Goal: Understand process/instructions

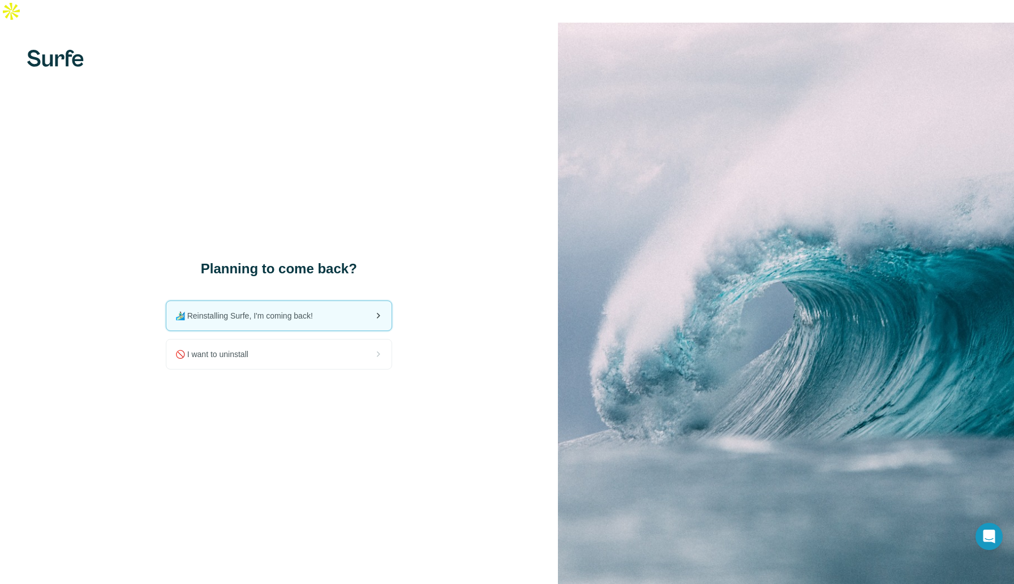
click at [294, 310] on span "🏄🏻‍♂️ Reinstalling Surfe, I'm coming back!" at bounding box center [248, 315] width 147 height 11
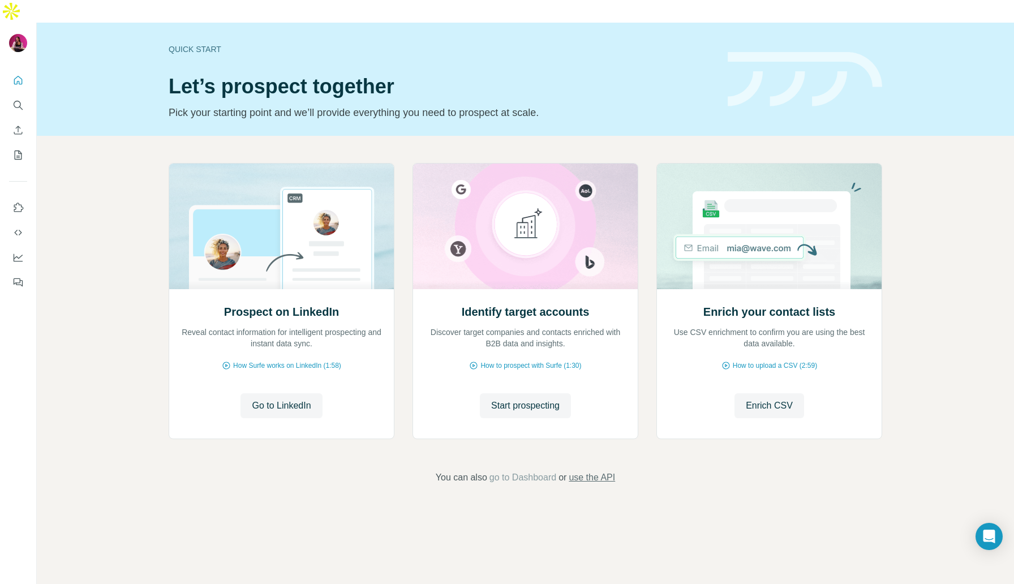
click at [593, 471] on span "use the API" at bounding box center [592, 478] width 46 height 14
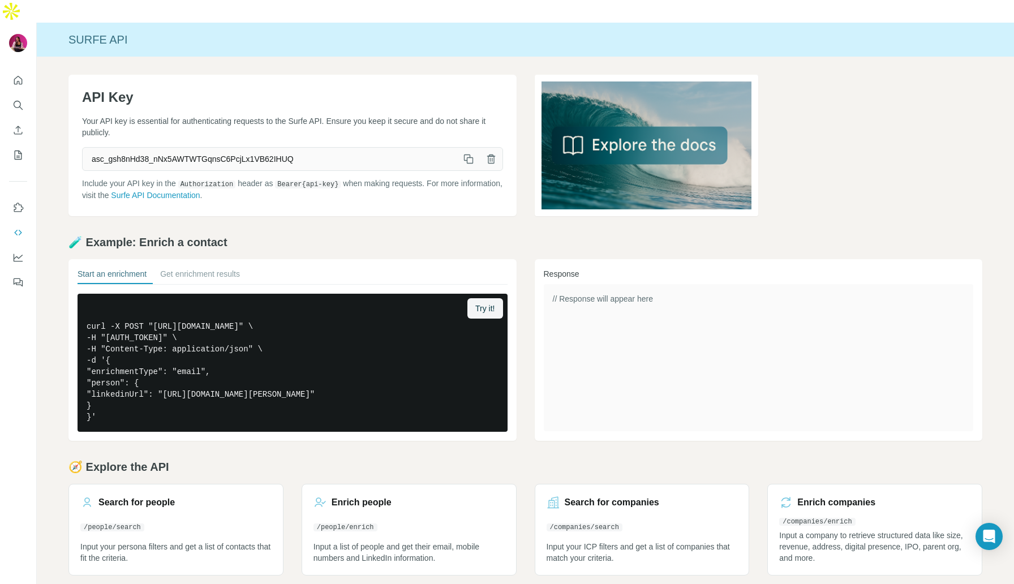
click at [469, 157] on icon "button" at bounding box center [469, 160] width 6 height 6
click at [200, 191] on link "Surfe API Documentation" at bounding box center [155, 195] width 89 height 9
click at [18, 75] on icon "Quick start" at bounding box center [17, 80] width 11 height 11
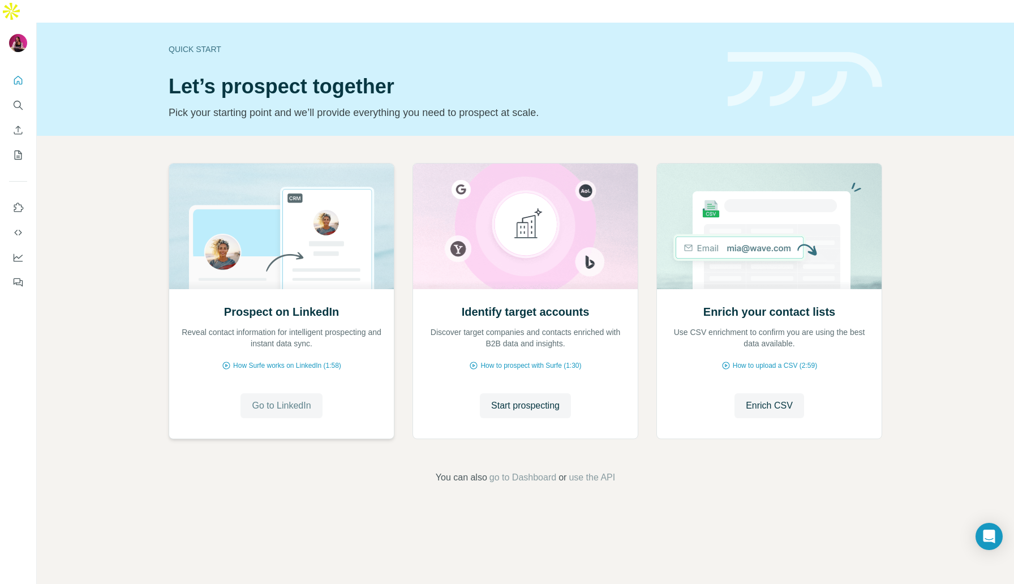
click at [285, 399] on span "Go to LinkedIn" at bounding box center [281, 406] width 59 height 14
